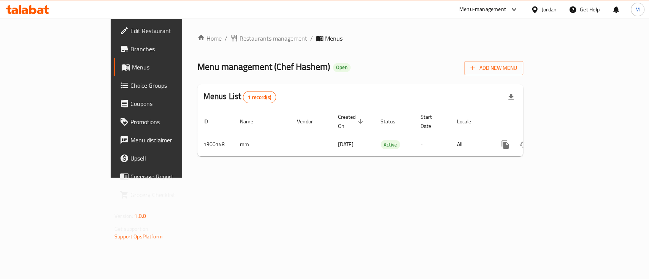
click at [130, 48] on span "Branches" at bounding box center [171, 48] width 82 height 9
click at [130, 50] on span "Branches" at bounding box center [171, 48] width 82 height 9
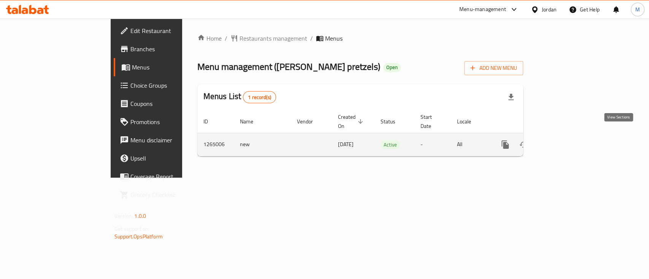
click at [569, 136] on link "enhanced table" at bounding box center [560, 145] width 18 height 18
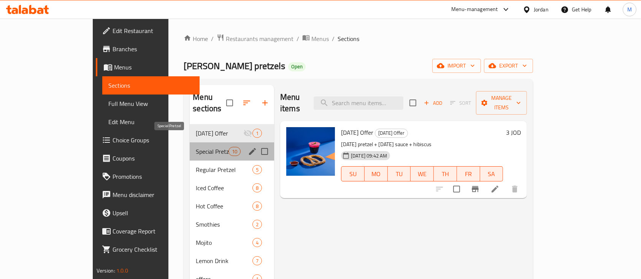
click at [196, 147] on span "Special Pretzel" at bounding box center [212, 151] width 32 height 9
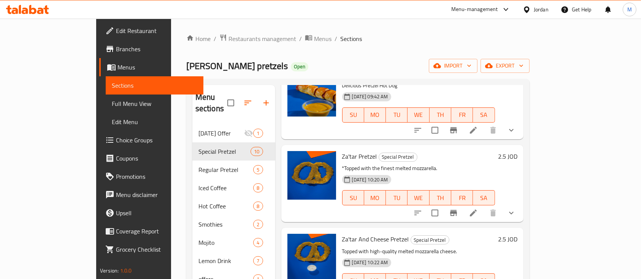
scroll to position [524, 0]
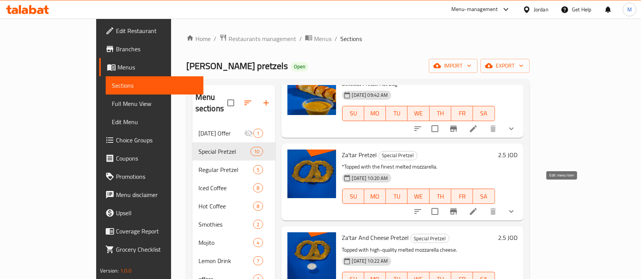
click at [478, 207] on icon at bounding box center [473, 211] width 9 height 9
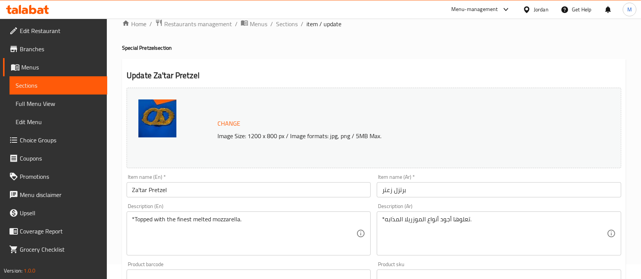
scroll to position [15, 0]
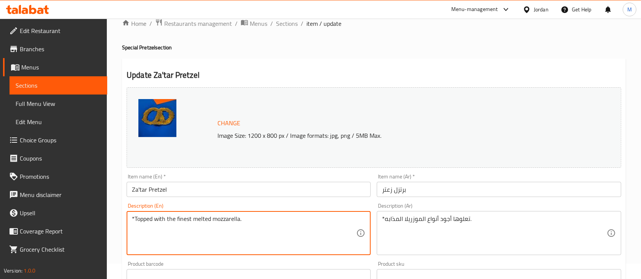
click at [283, 218] on textarea "*Topped with the finest melted mozzarella." at bounding box center [244, 233] width 224 height 36
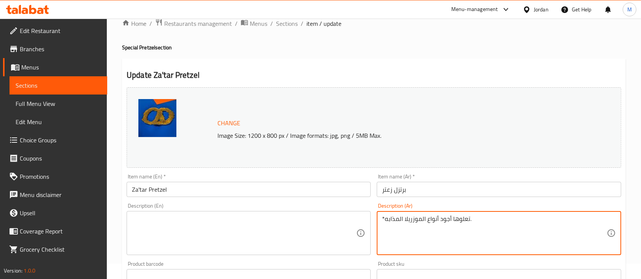
click at [477, 224] on textarea "*تعلوها أجود أنواع الموزريلا المذابه." at bounding box center [494, 233] width 224 height 36
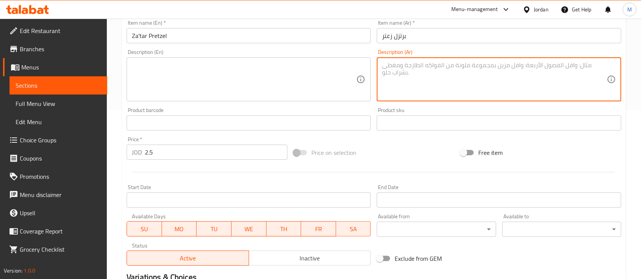
scroll to position [281, 0]
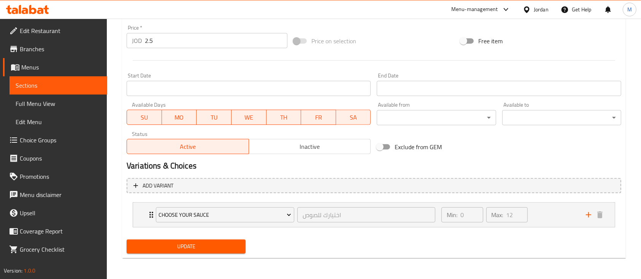
click at [161, 46] on input "2.5" at bounding box center [216, 40] width 142 height 15
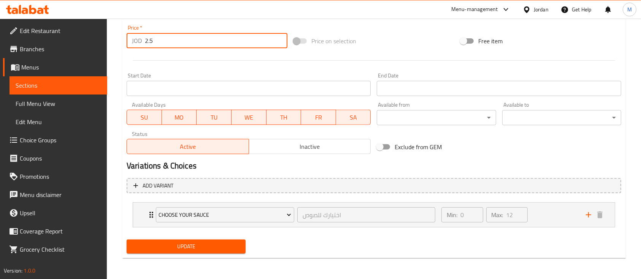
click at [161, 46] on input "2.5" at bounding box center [216, 40] width 142 height 15
type input "1.9"
click at [210, 250] on span "Update" at bounding box center [186, 246] width 107 height 9
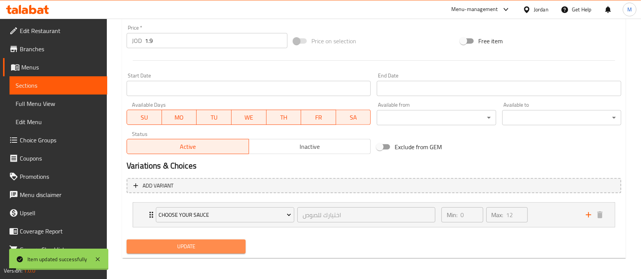
click at [210, 250] on span "Update" at bounding box center [186, 246] width 107 height 9
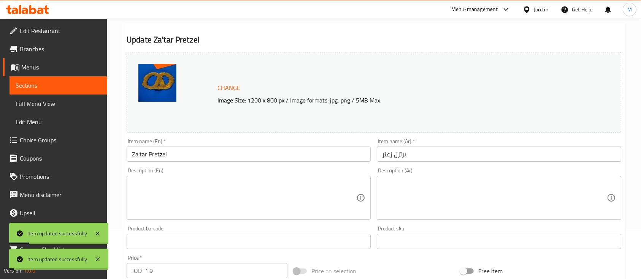
scroll to position [0, 0]
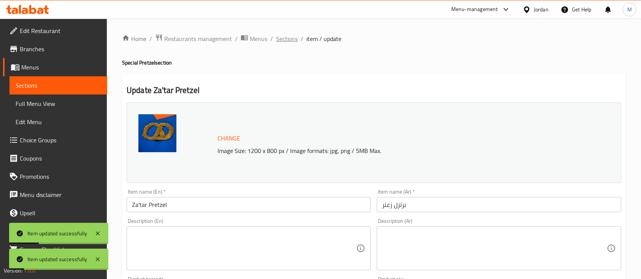
click at [295, 43] on span "Sections" at bounding box center [287, 38] width 22 height 9
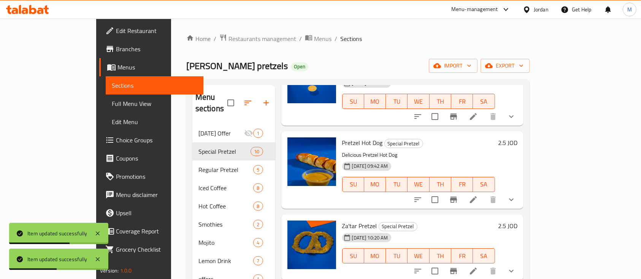
scroll to position [453, 0]
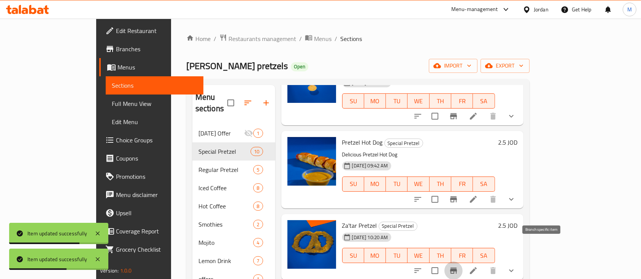
click at [457, 268] on icon "Branch-specific-item" at bounding box center [453, 271] width 7 height 6
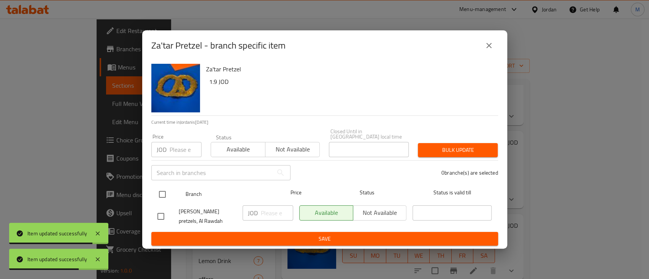
click at [166, 187] on input "checkbox" at bounding box center [162, 195] width 16 height 16
checkbox input "true"
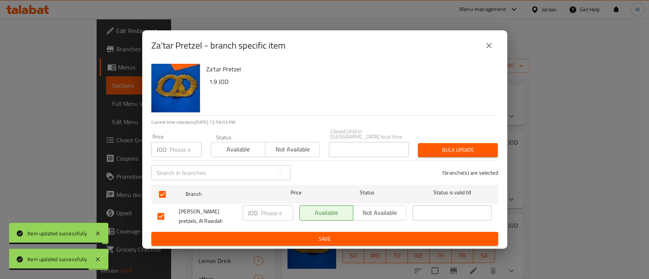
click at [161, 130] on div "Price JOD Price" at bounding box center [176, 146] width 59 height 32
click at [174, 144] on input "number" at bounding box center [185, 149] width 32 height 15
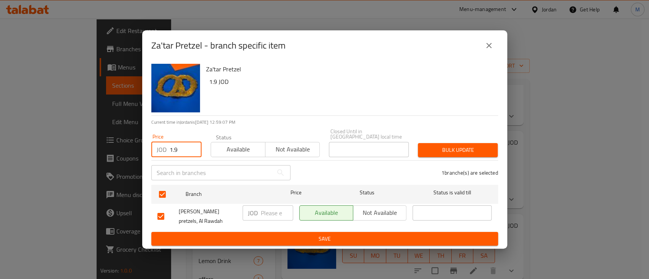
type input "1.9"
click at [446, 146] on span "Bulk update" at bounding box center [458, 150] width 68 height 9
